Goal: Browse casually: Explore the website without a specific task or goal

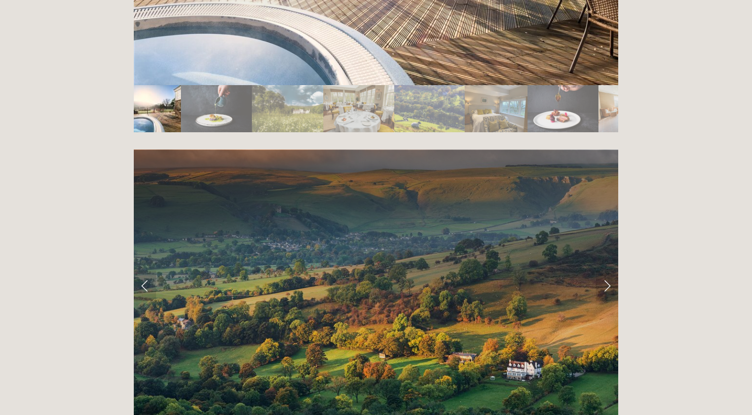
scroll to position [1977, 0]
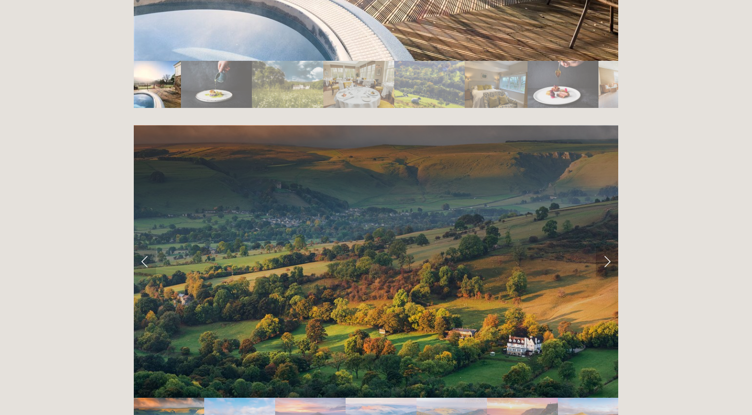
click at [609, 246] on link "Next Slide" at bounding box center [607, 261] width 22 height 30
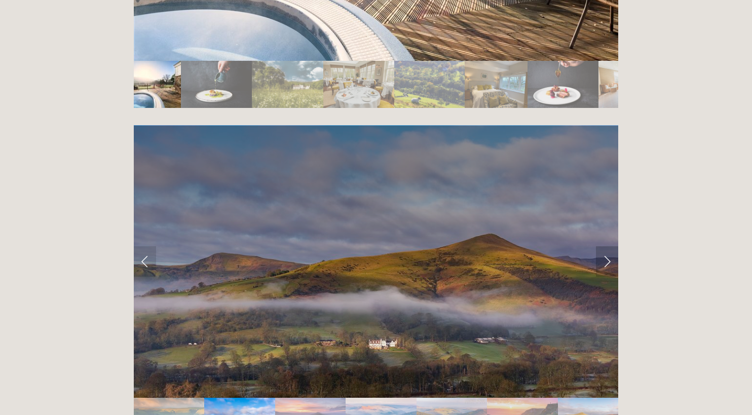
click at [609, 246] on link "Next Slide" at bounding box center [607, 261] width 22 height 30
click at [605, 246] on link "Next Slide" at bounding box center [607, 261] width 22 height 30
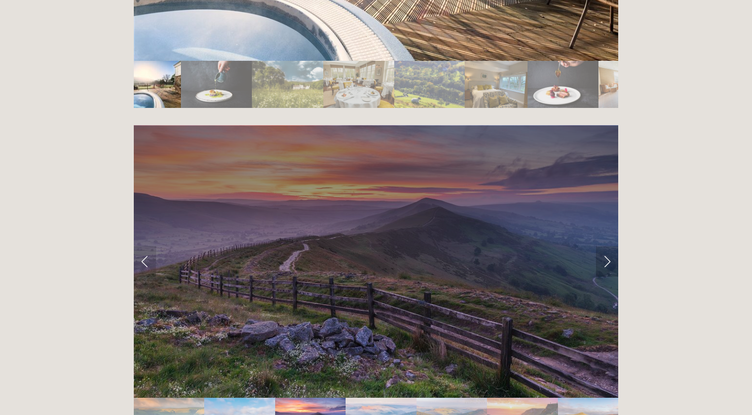
click at [605, 246] on link "Next Slide" at bounding box center [607, 261] width 22 height 30
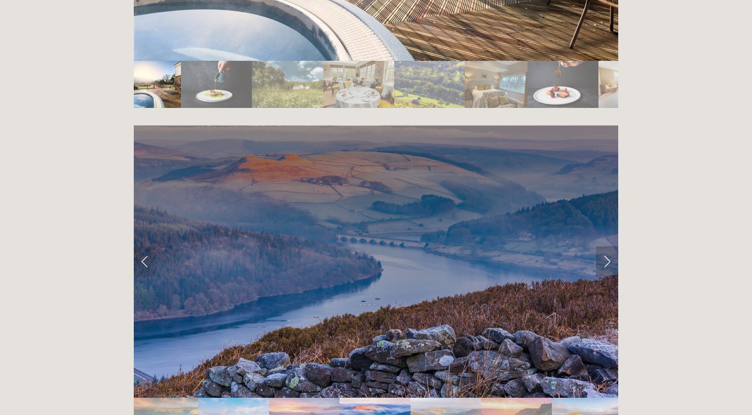
click at [601, 246] on link "Next Slide" at bounding box center [607, 261] width 22 height 30
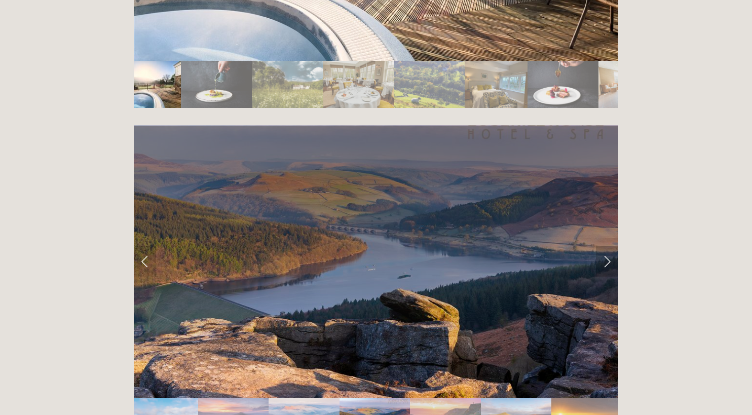
click at [601, 246] on link "Next Slide" at bounding box center [607, 261] width 22 height 30
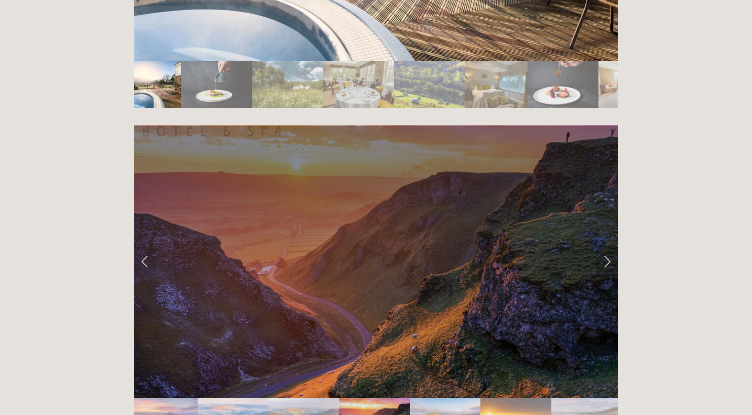
click at [601, 246] on link "Next Slide" at bounding box center [607, 261] width 22 height 30
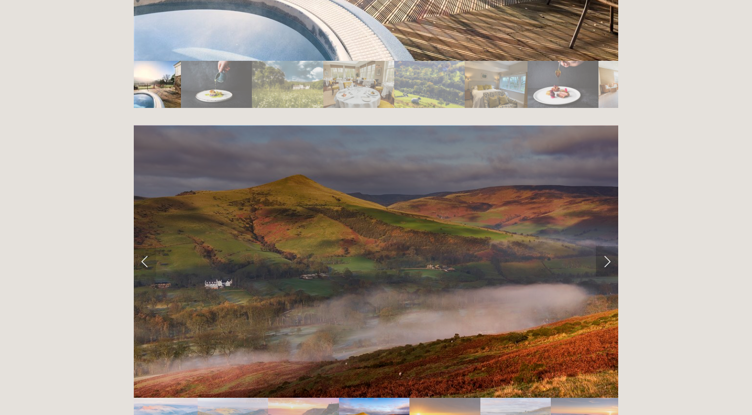
click at [601, 246] on link "Next Slide" at bounding box center [607, 261] width 22 height 30
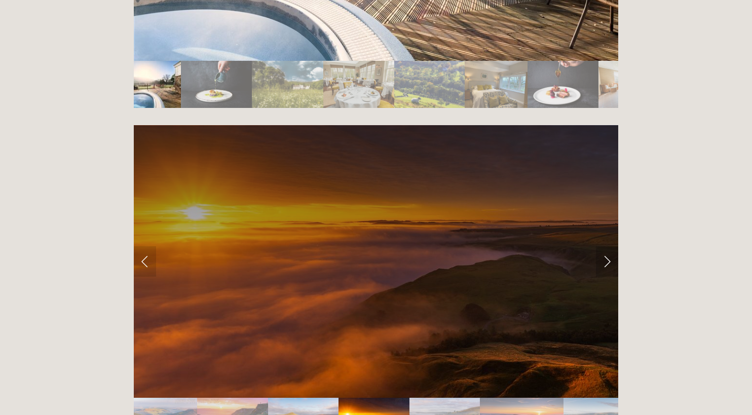
click at [607, 246] on link "Next Slide" at bounding box center [607, 261] width 22 height 30
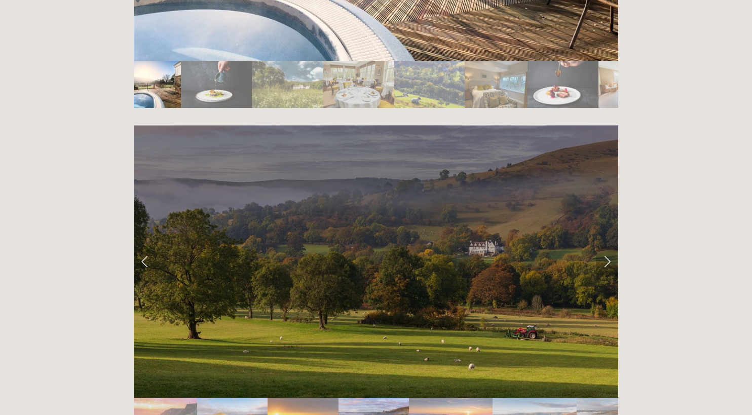
click at [607, 246] on link "Next Slide" at bounding box center [607, 261] width 22 height 30
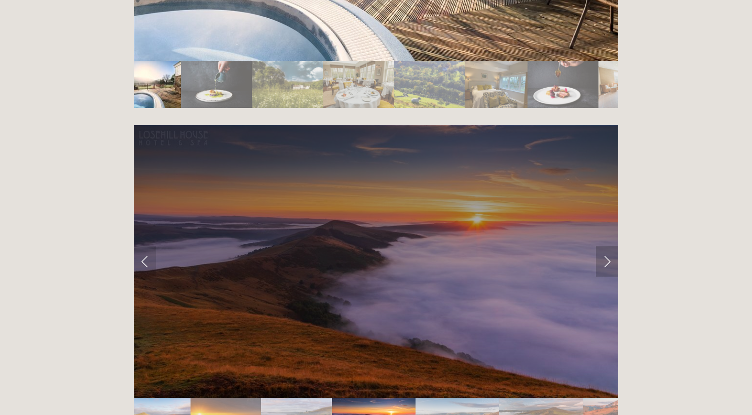
click at [607, 246] on link "Next Slide" at bounding box center [607, 261] width 22 height 30
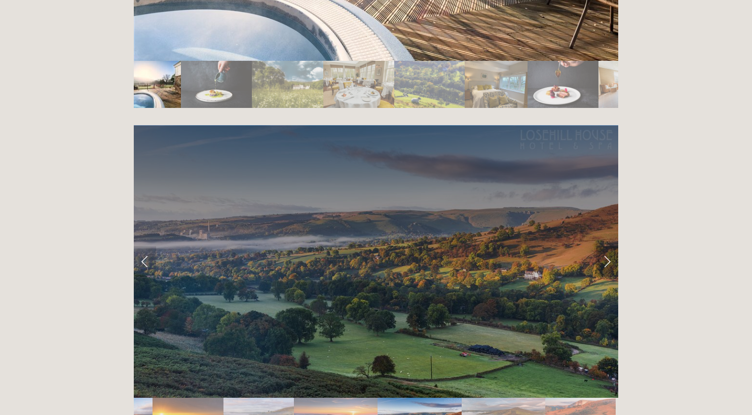
click at [607, 246] on link "Next Slide" at bounding box center [607, 261] width 22 height 30
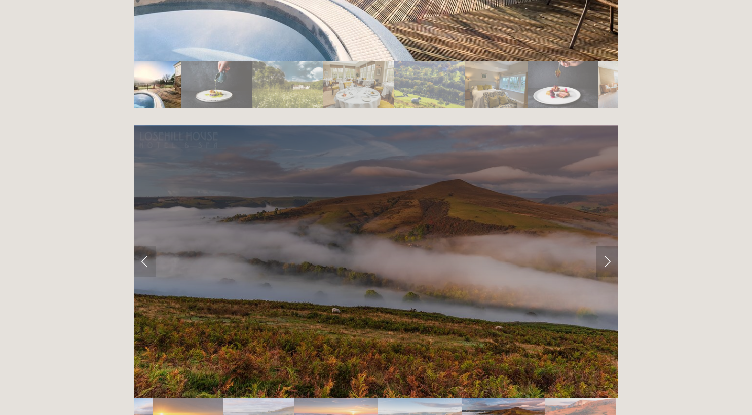
click at [607, 246] on link "Next Slide" at bounding box center [607, 261] width 22 height 30
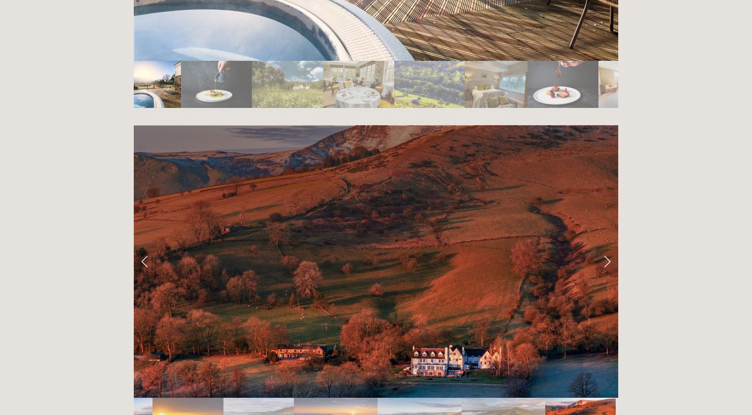
click at [607, 246] on link "Next Slide" at bounding box center [607, 261] width 22 height 30
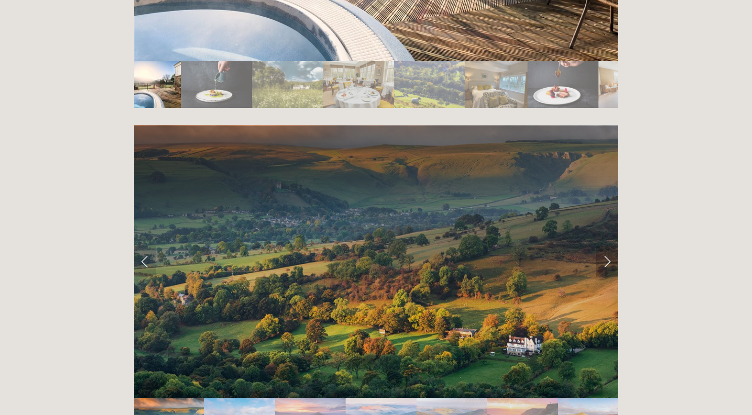
click at [607, 246] on link "Next Slide" at bounding box center [607, 261] width 22 height 30
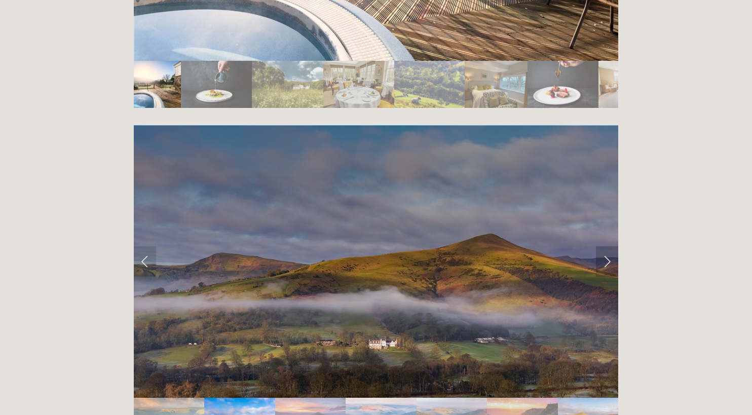
click at [607, 246] on link "Next Slide" at bounding box center [607, 261] width 22 height 30
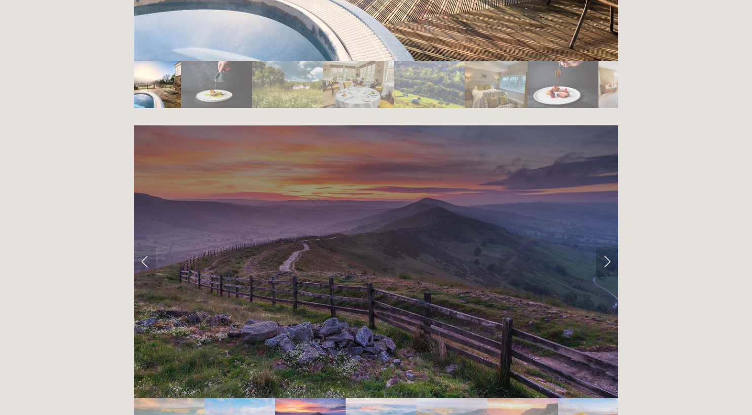
click at [607, 246] on link "Next Slide" at bounding box center [607, 261] width 22 height 30
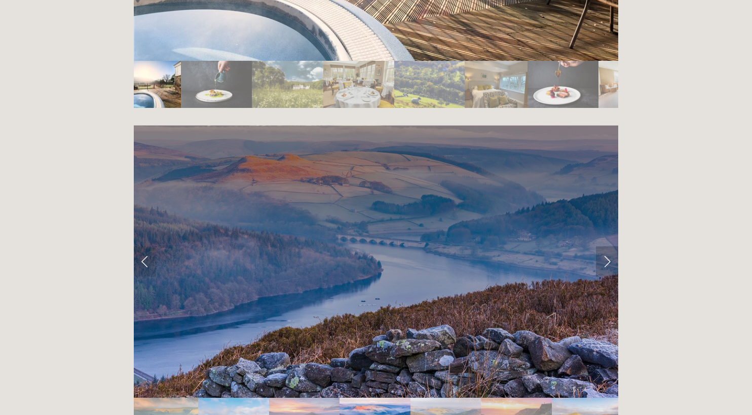
click at [607, 246] on link "Next Slide" at bounding box center [607, 261] width 22 height 30
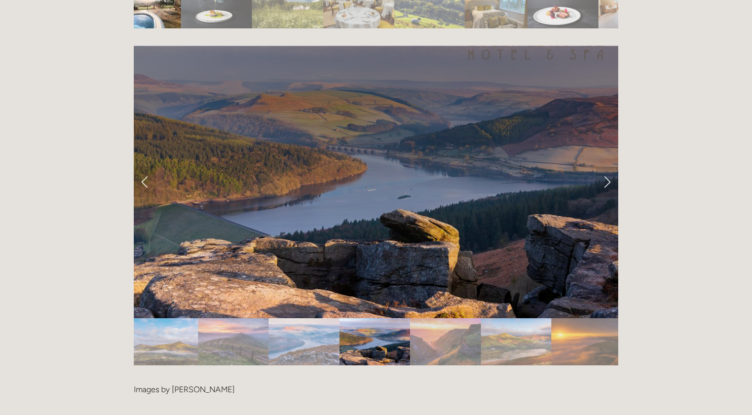
scroll to position [2028, 0]
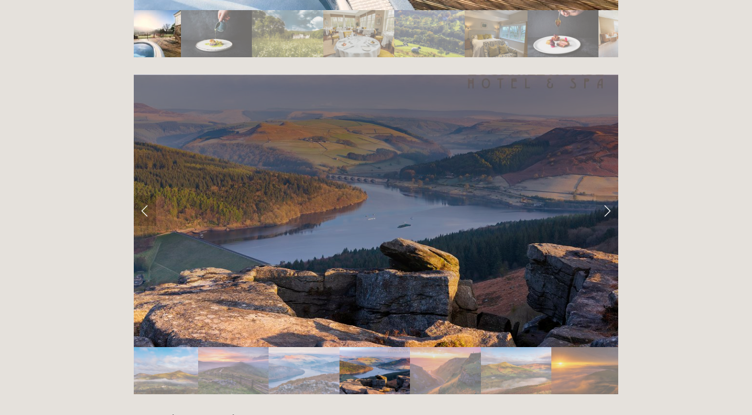
click at [143, 196] on link "Previous Slide" at bounding box center [145, 211] width 22 height 30
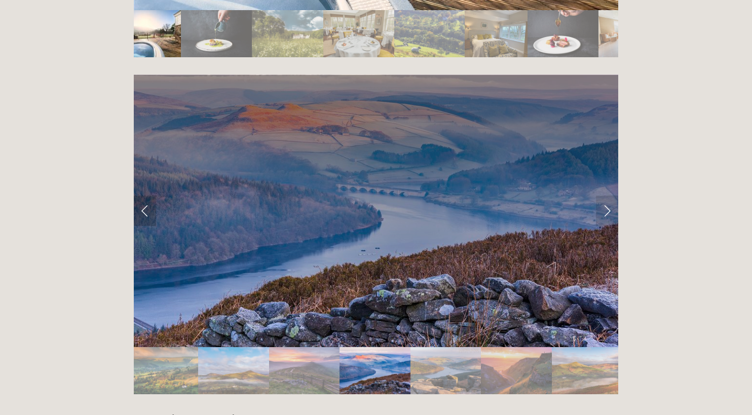
click at [143, 196] on link "Previous Slide" at bounding box center [145, 211] width 22 height 30
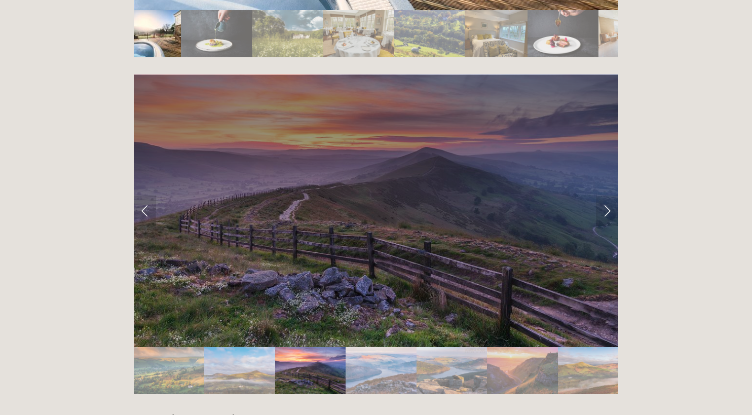
click at [334, 402] on div at bounding box center [376, 402] width 485 height 0
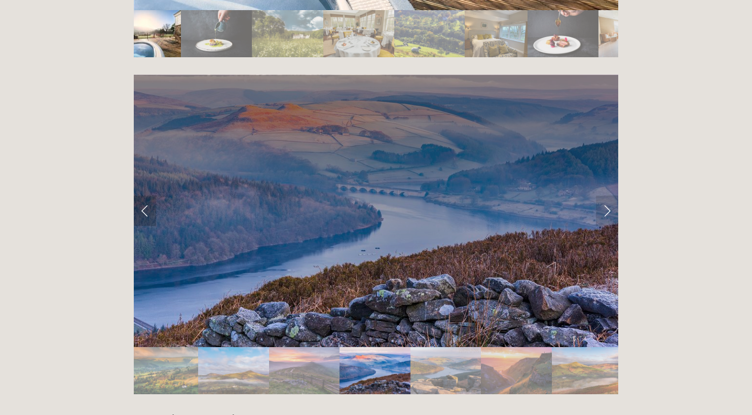
click at [150, 196] on link "Previous Slide" at bounding box center [145, 211] width 22 height 30
